Goal: Transaction & Acquisition: Purchase product/service

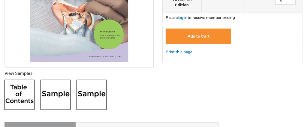
scroll to position [180, 0]
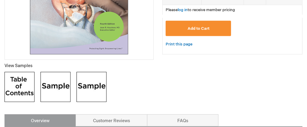
click at [53, 84] on img at bounding box center [56, 87] width 30 height 30
click at [59, 83] on img at bounding box center [56, 87] width 30 height 30
click at [91, 81] on img at bounding box center [92, 87] width 30 height 30
click at [20, 83] on img at bounding box center [20, 87] width 30 height 30
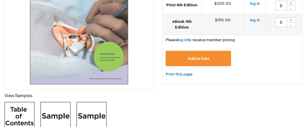
scroll to position [120, 0]
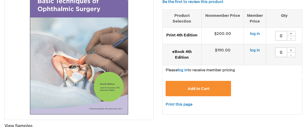
click at [294, 33] on div "+" at bounding box center [291, 33] width 9 height 5
type input "1"
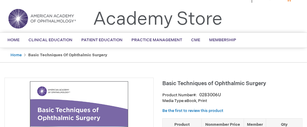
scroll to position [0, 0]
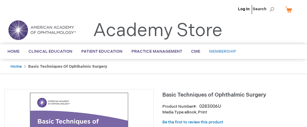
click at [221, 49] on span "Membership" at bounding box center [222, 51] width 27 height 5
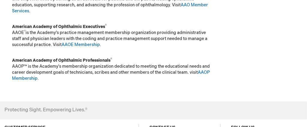
scroll to position [150, 0]
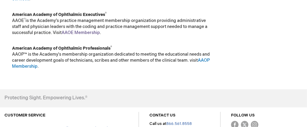
click at [87, 31] on link "AAOE Membership" at bounding box center [81, 32] width 38 height 5
